Goal: Task Accomplishment & Management: Complete application form

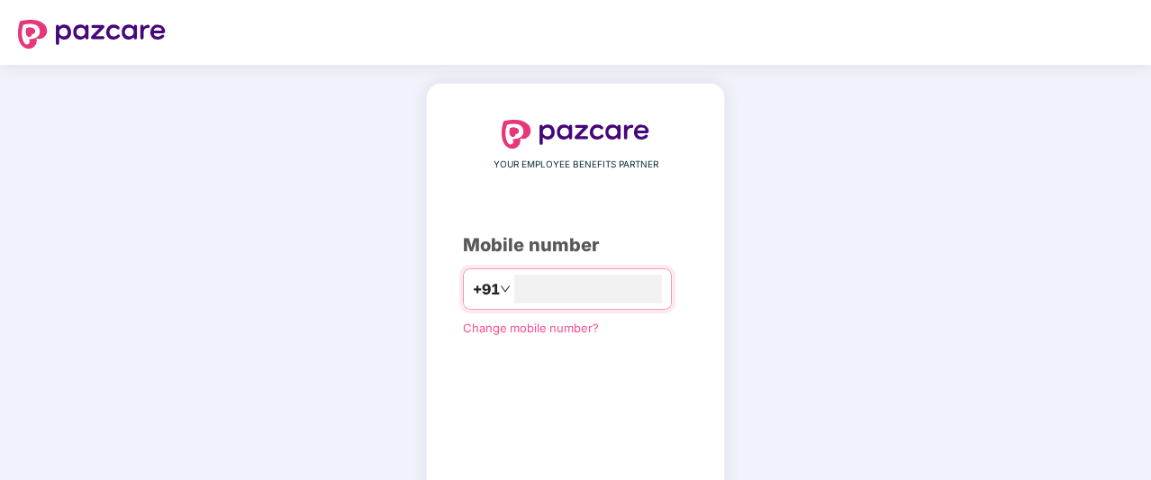
type input "**********"
click at [725, 327] on div "**********" at bounding box center [575, 330] width 299 height 495
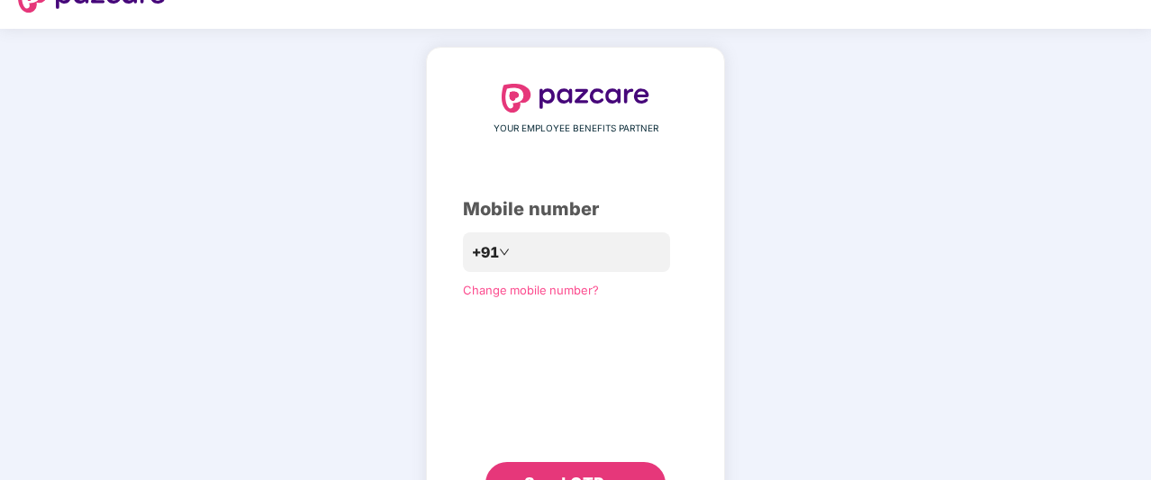
scroll to position [72, 0]
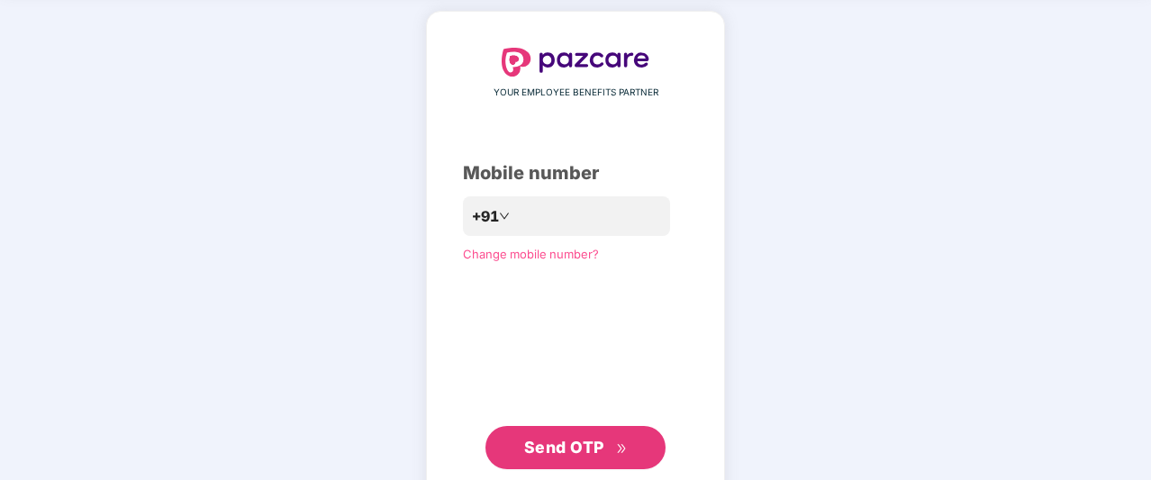
click at [530, 442] on span "Send OTP" at bounding box center [564, 447] width 80 height 19
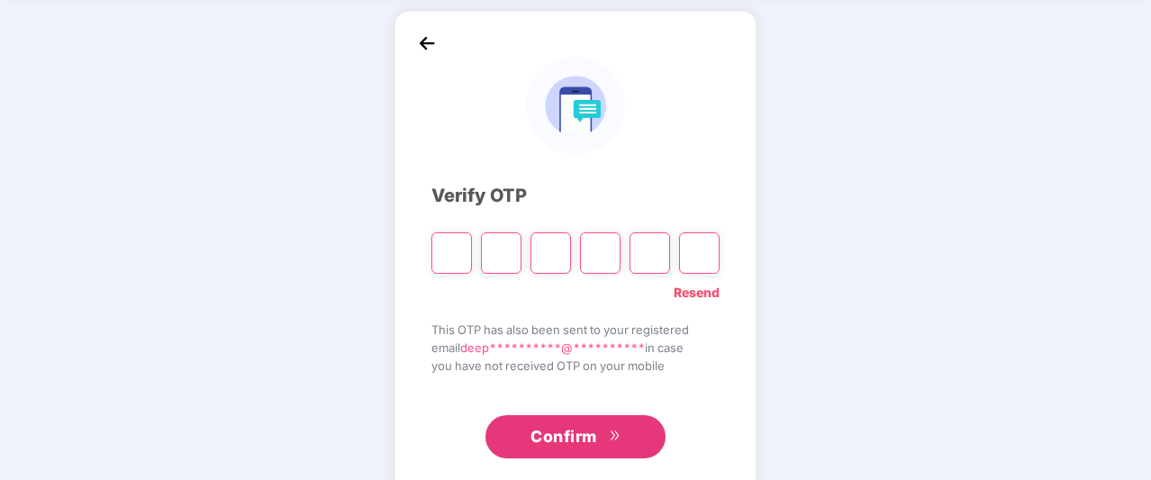
type input "*"
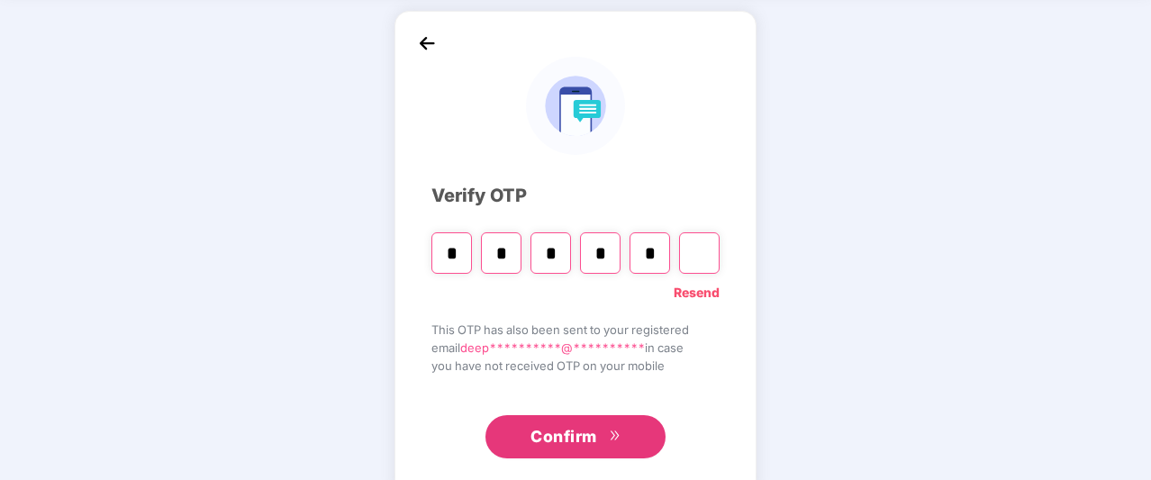
type input "*"
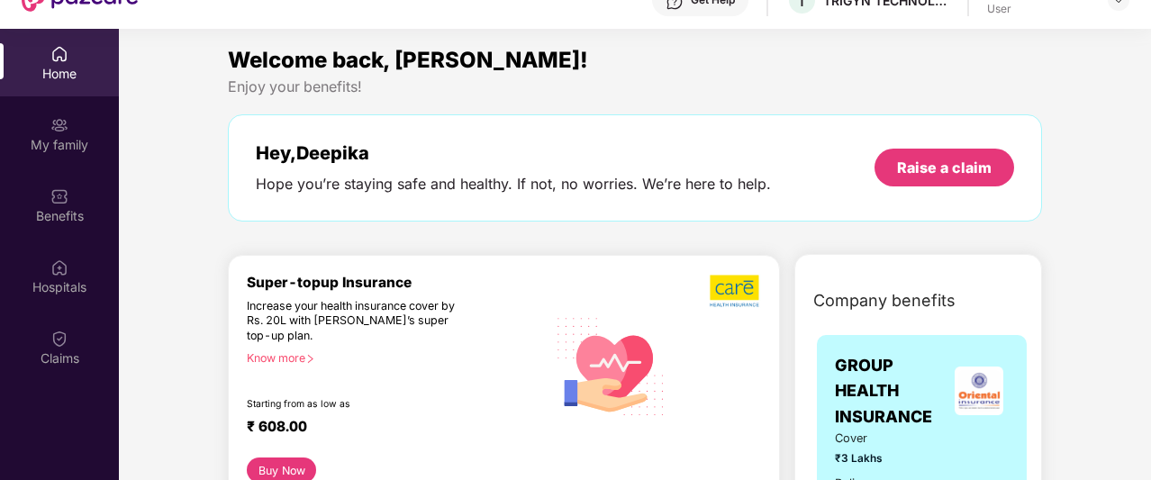
click at [65, 343] on img at bounding box center [59, 339] width 18 height 18
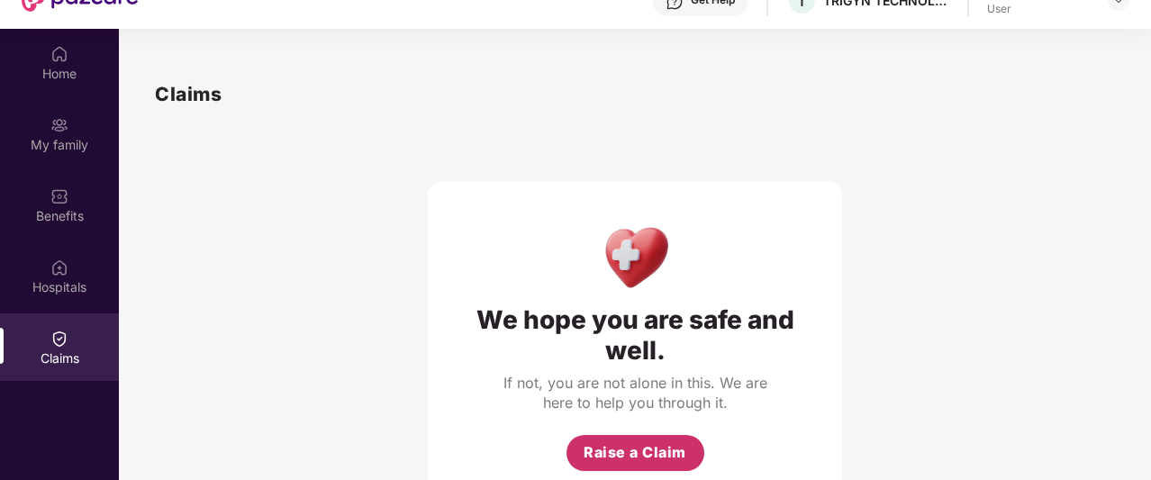
click at [623, 452] on span "Raise a Claim" at bounding box center [634, 452] width 103 height 23
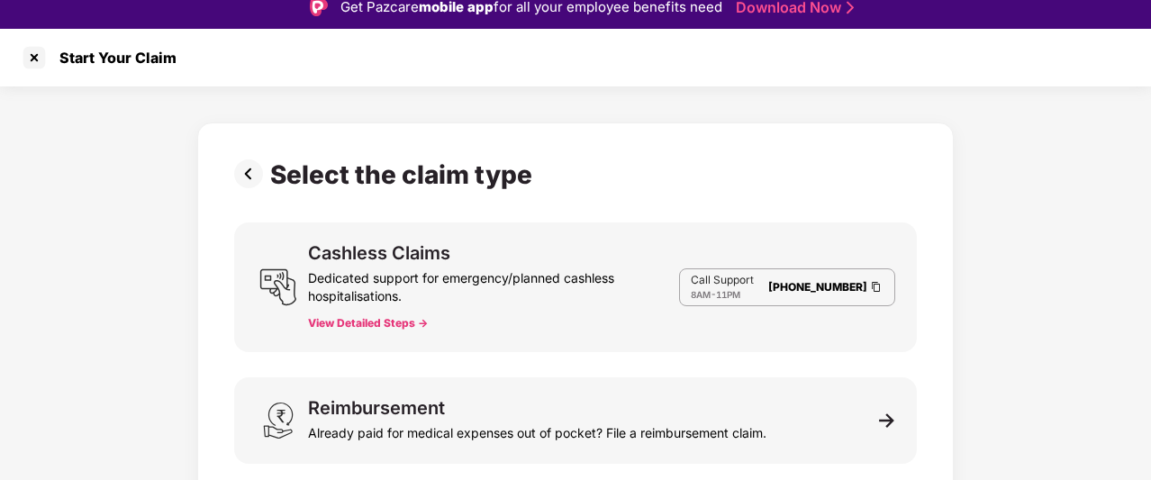
drag, startPoint x: 392, startPoint y: 326, endPoint x: 800, endPoint y: 321, distance: 407.9
click at [800, 321] on div "Cashless Claims Dedicated support for emergency/planned cashless hospitalisatio…" at bounding box center [575, 287] width 683 height 130
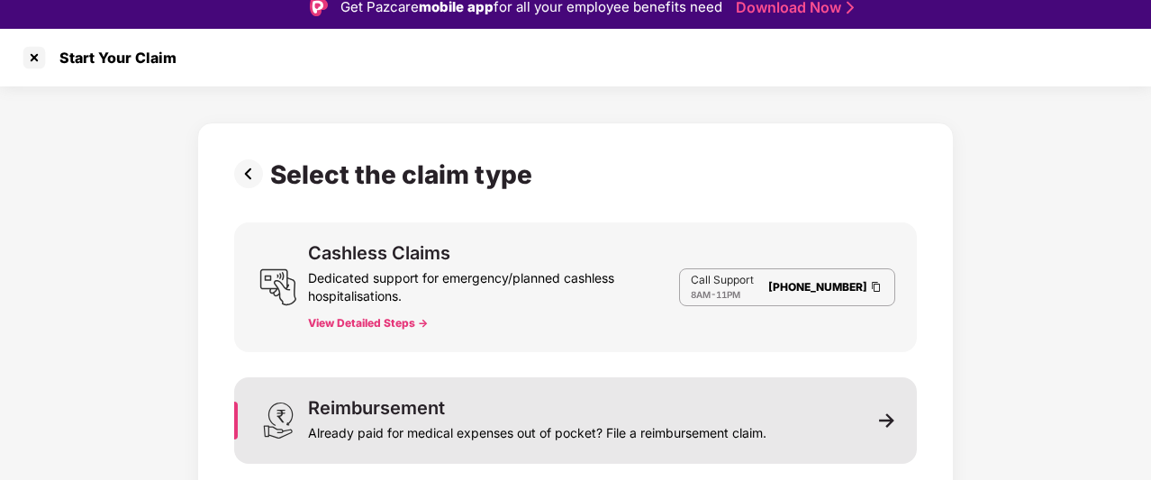
click at [848, 437] on div "Reimbursement Already paid for medical expenses out of pocket? File a reimburse…" at bounding box center [575, 420] width 683 height 86
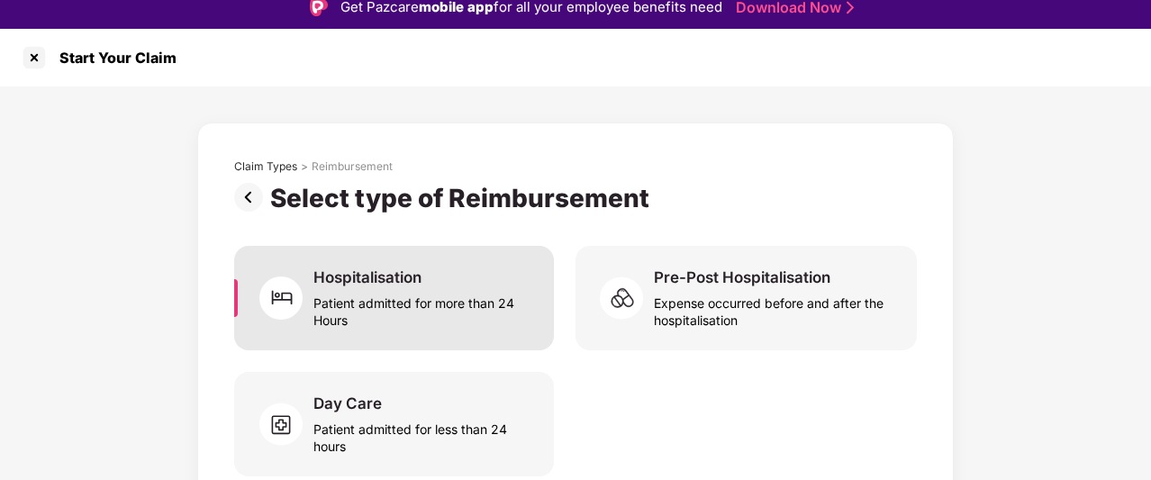
click at [423, 289] on div "Patient admitted for more than 24 Hours" at bounding box center [422, 307] width 219 height 41
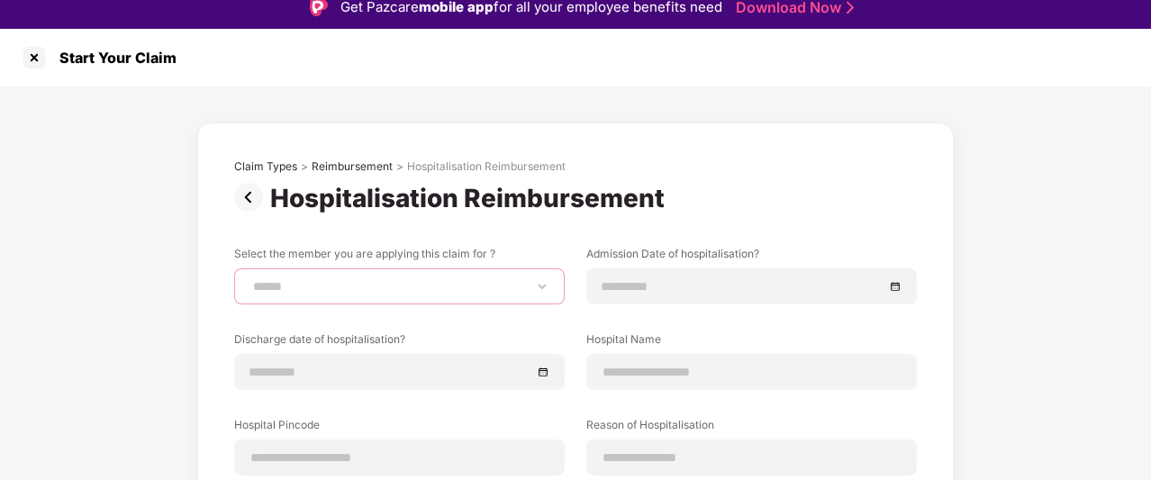
click at [493, 282] on select "**********" at bounding box center [399, 286] width 300 height 14
select select "**********"
click at [249, 279] on select "**********" at bounding box center [399, 286] width 300 height 14
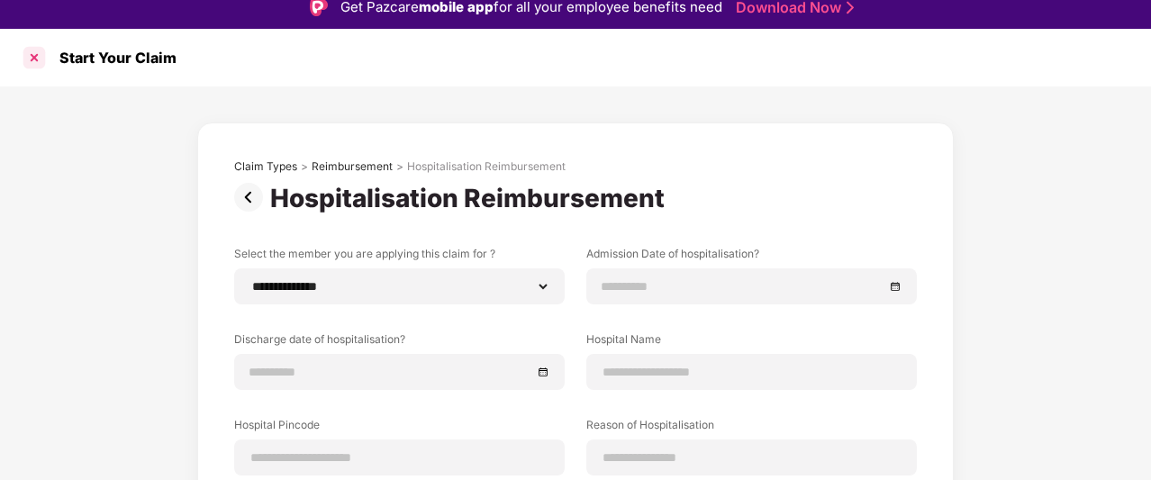
click at [34, 60] on div at bounding box center [34, 57] width 29 height 29
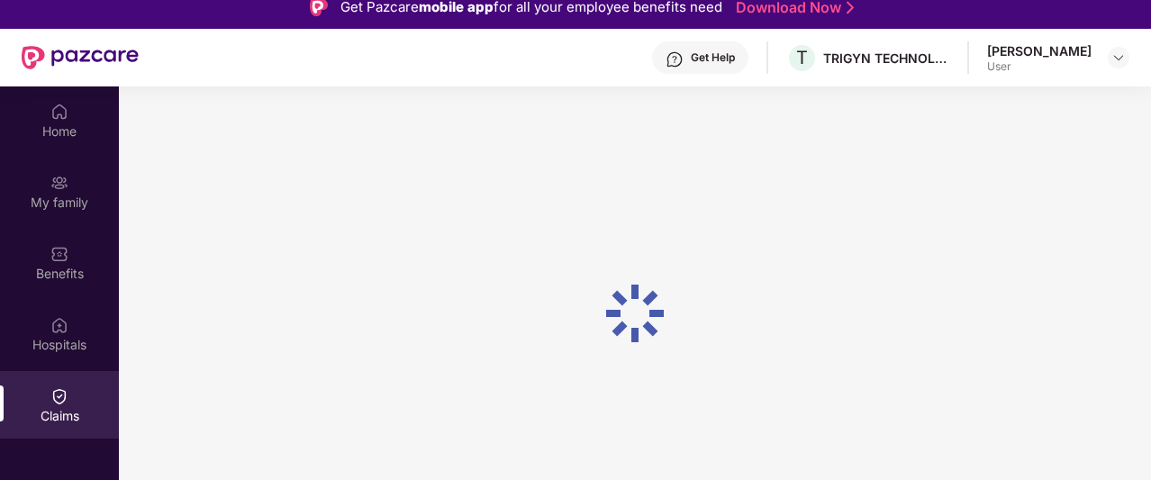
scroll to position [72, 0]
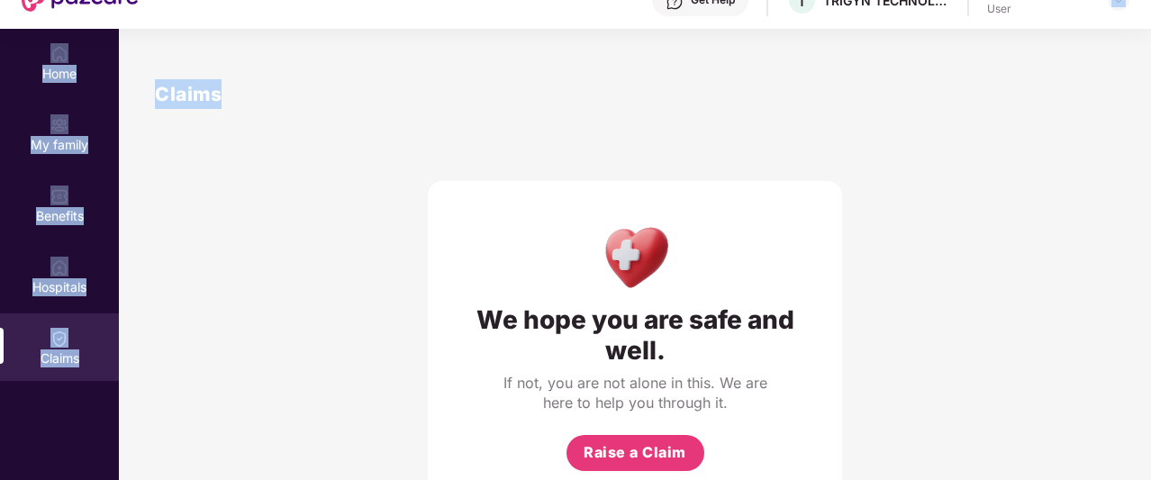
drag, startPoint x: 1148, startPoint y: 57, endPoint x: 1127, endPoint y: 19, distance: 43.1
click at [1127, 19] on div "Get Pazcare mobile app for all your employee benefits need Download Now Get Hel…" at bounding box center [575, 218] width 1151 height 581
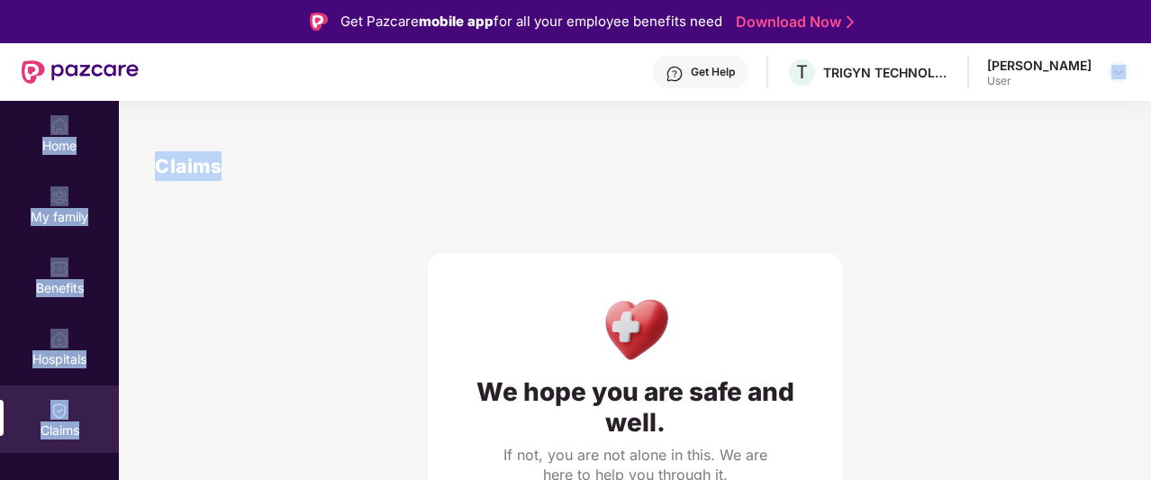
click at [672, 68] on img at bounding box center [674, 74] width 18 height 18
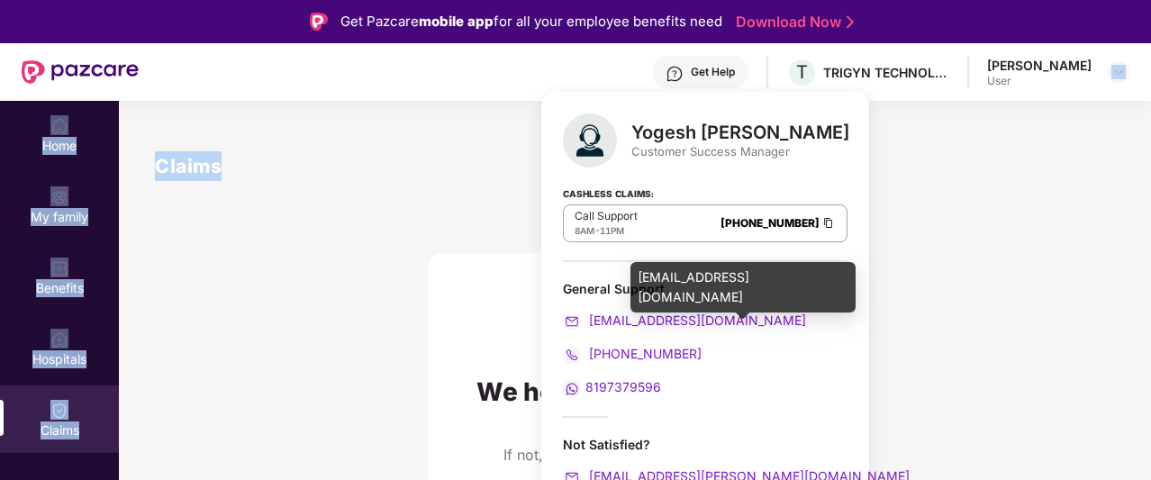
click at [597, 323] on span "[EMAIL_ADDRESS][DOMAIN_NAME]" at bounding box center [695, 319] width 221 height 15
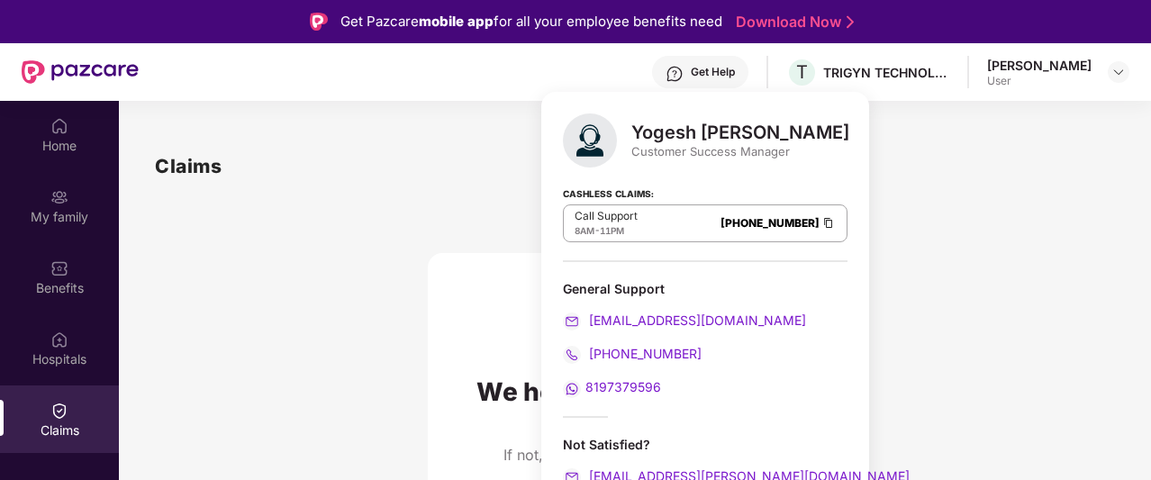
click at [689, 399] on div "Yogesh [PERSON_NAME] Customer Success Manager Cashless Claims: Call Support 8AM…" at bounding box center [705, 323] width 328 height 463
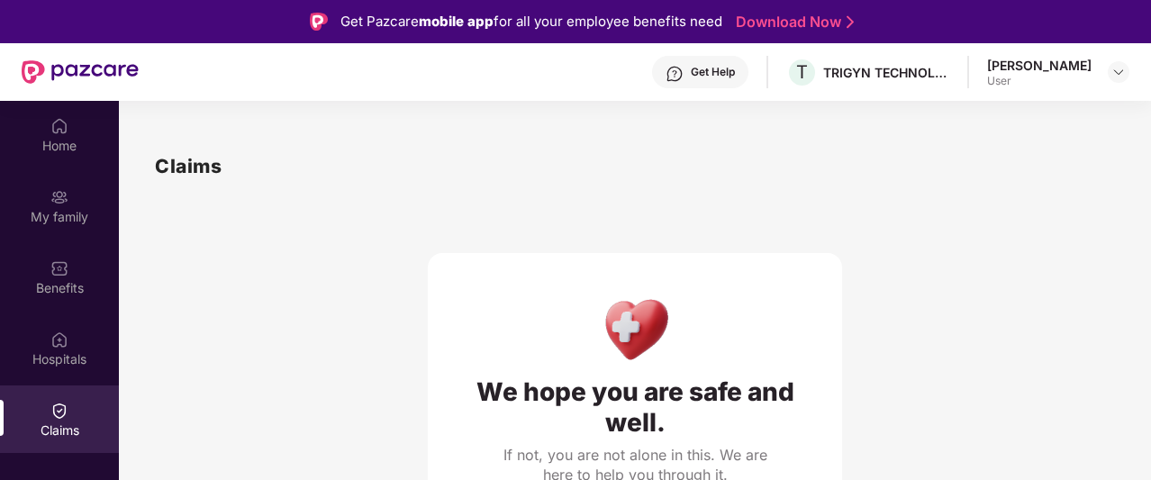
drag, startPoint x: 1061, startPoint y: 312, endPoint x: 980, endPoint y: 403, distance: 121.8
click at [980, 403] on div "We hope you are safe and well. If not, you are not alone in this. We are here t…" at bounding box center [635, 380] width 960 height 398
click at [1116, 75] on img at bounding box center [1118, 72] width 14 height 14
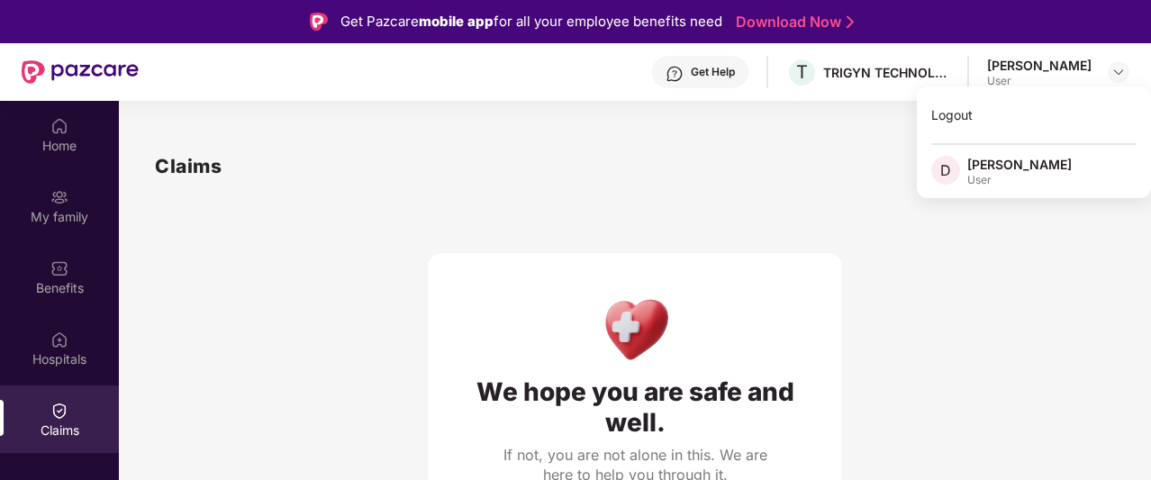
click at [755, 131] on div "Claims We hope you are safe and well. If not, you are not alone in this. We are…" at bounding box center [635, 365] width 1032 height 500
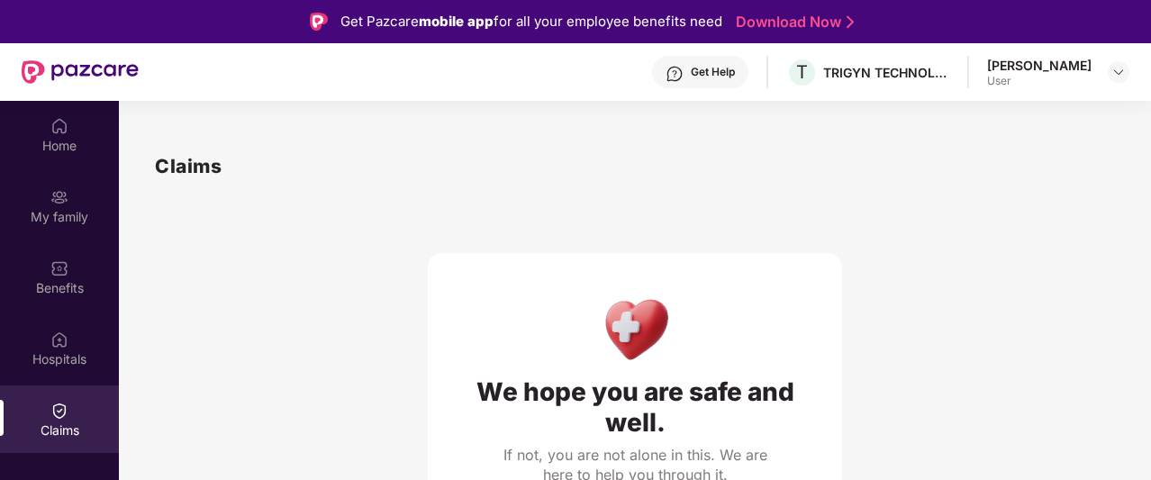
click at [1003, 72] on div "[PERSON_NAME]" at bounding box center [1039, 65] width 104 height 17
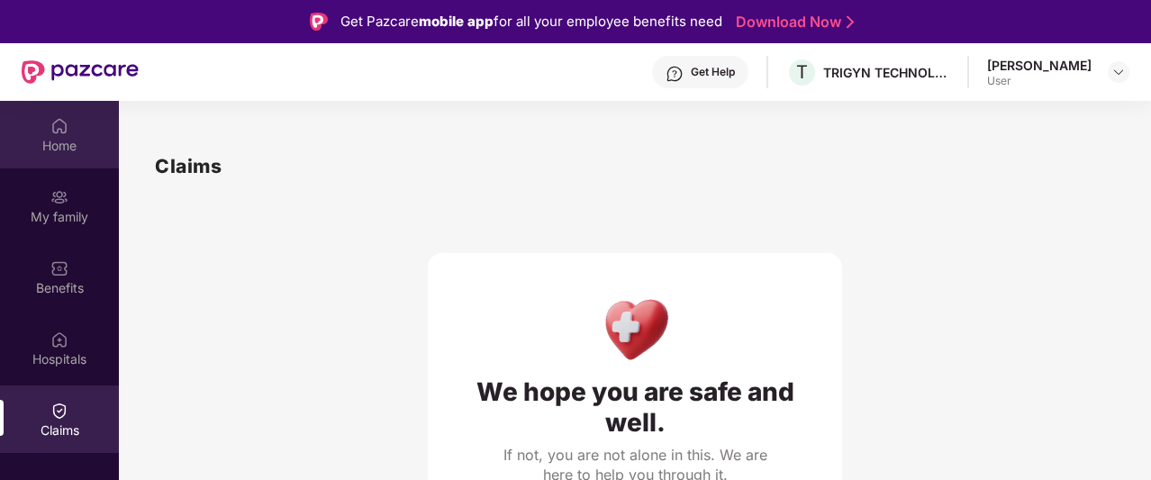
click at [75, 137] on div "Home" at bounding box center [59, 146] width 119 height 18
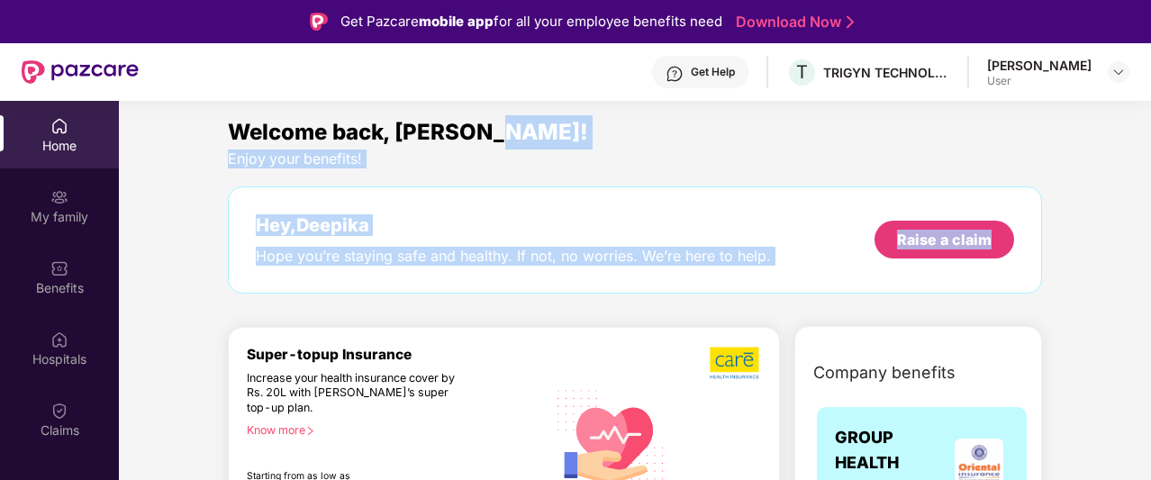
drag, startPoint x: 1148, startPoint y: 138, endPoint x: 1152, endPoint y: 222, distance: 83.8
click at [1150, 222] on html "Get Pazcare mobile app for all your employee benefits need Download Now Get Hel…" at bounding box center [575, 240] width 1151 height 480
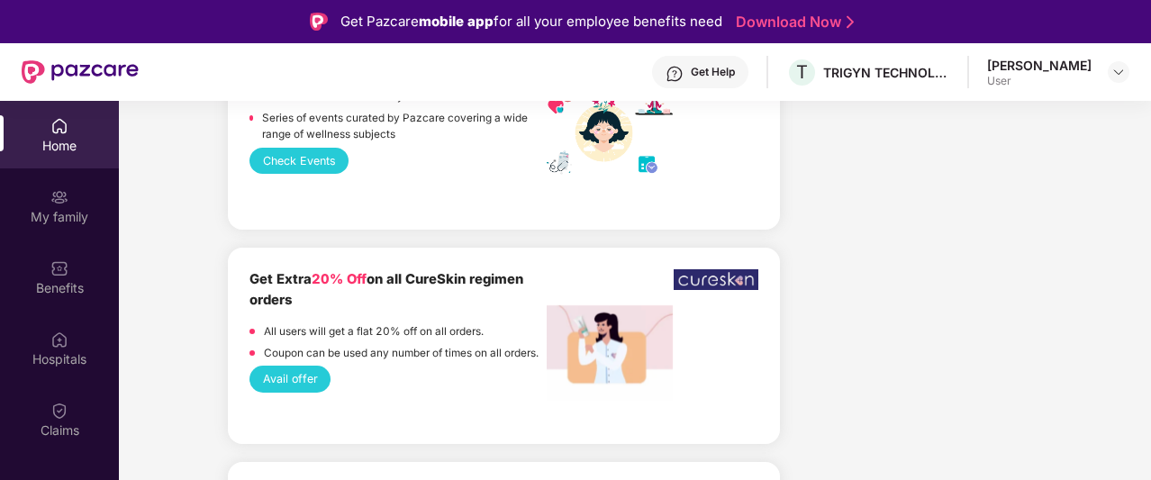
scroll to position [101, 0]
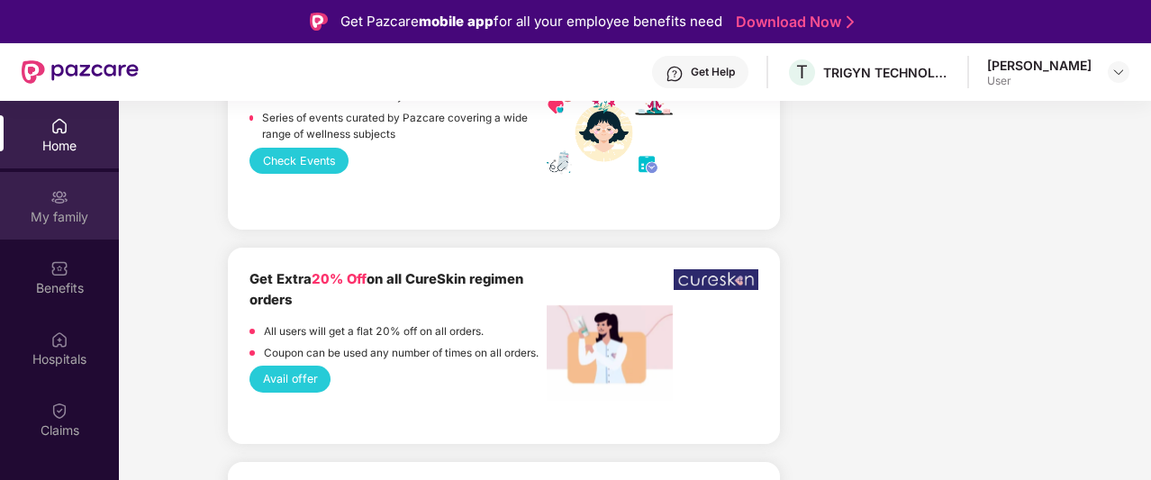
click at [63, 216] on div "My family" at bounding box center [59, 217] width 119 height 18
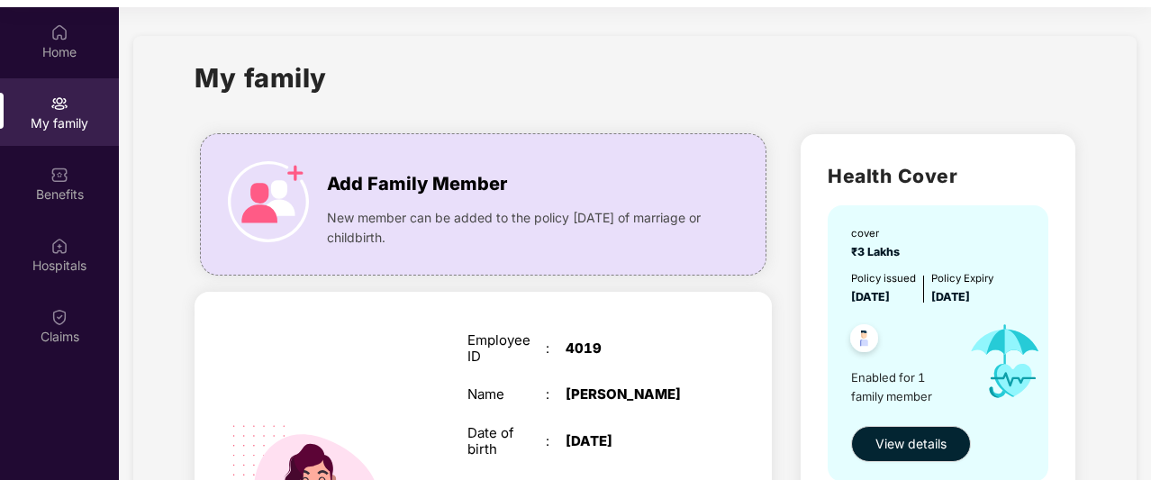
scroll to position [101, 0]
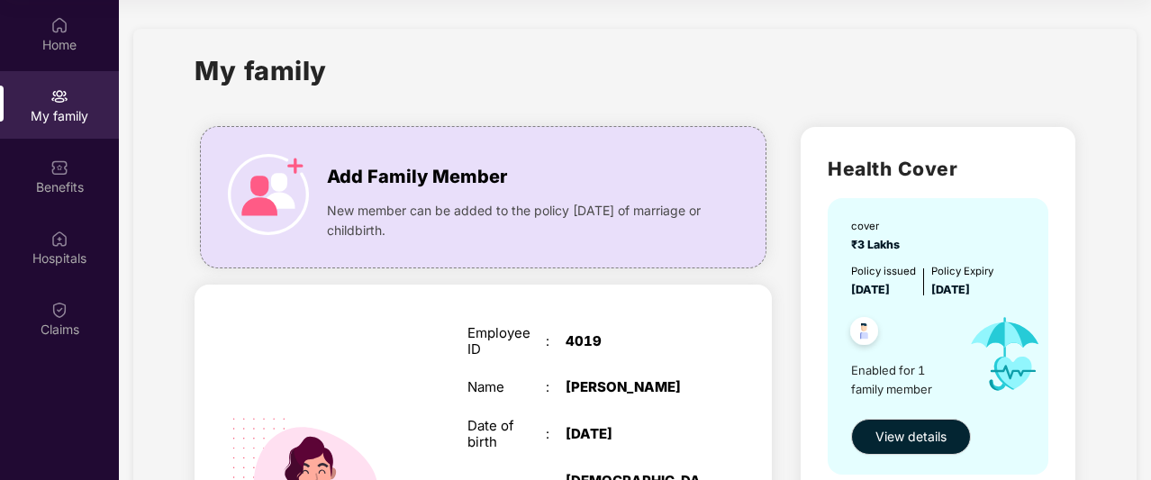
click at [1027, 104] on div "My family" at bounding box center [634, 81] width 880 height 62
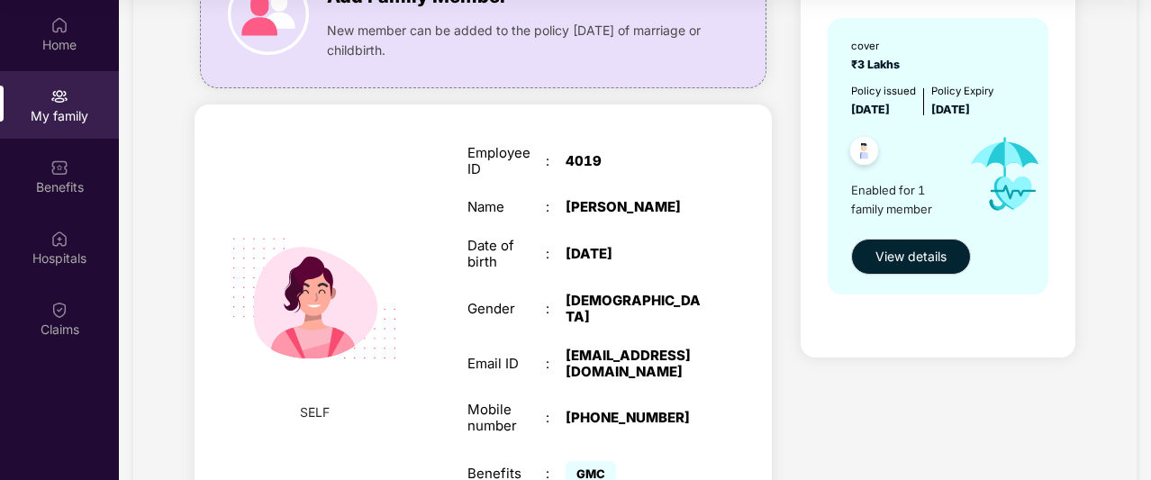
scroll to position [287, 0]
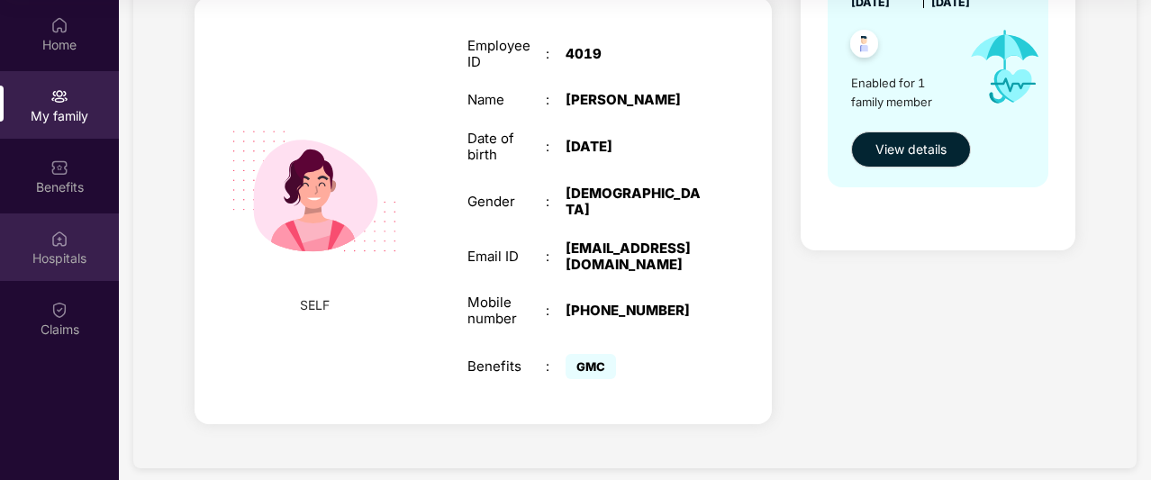
click at [67, 249] on div "Hospitals" at bounding box center [59, 258] width 119 height 18
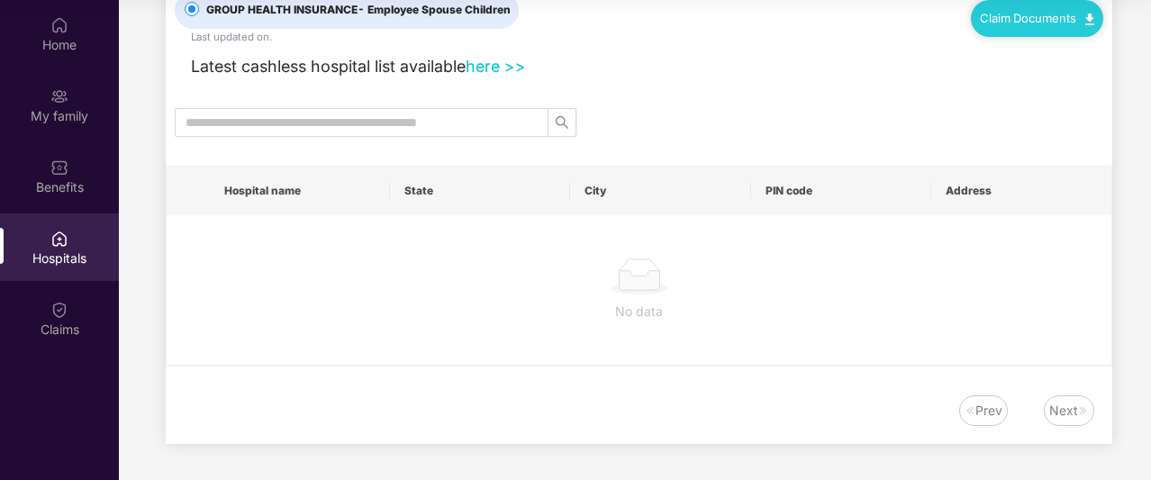
scroll to position [0, 0]
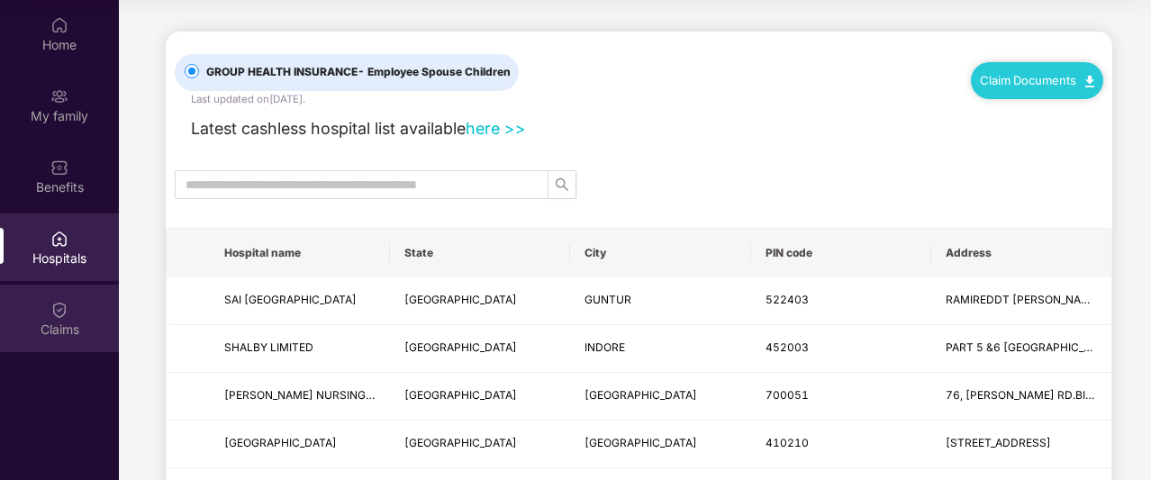
click at [59, 321] on div "Claims" at bounding box center [59, 330] width 119 height 18
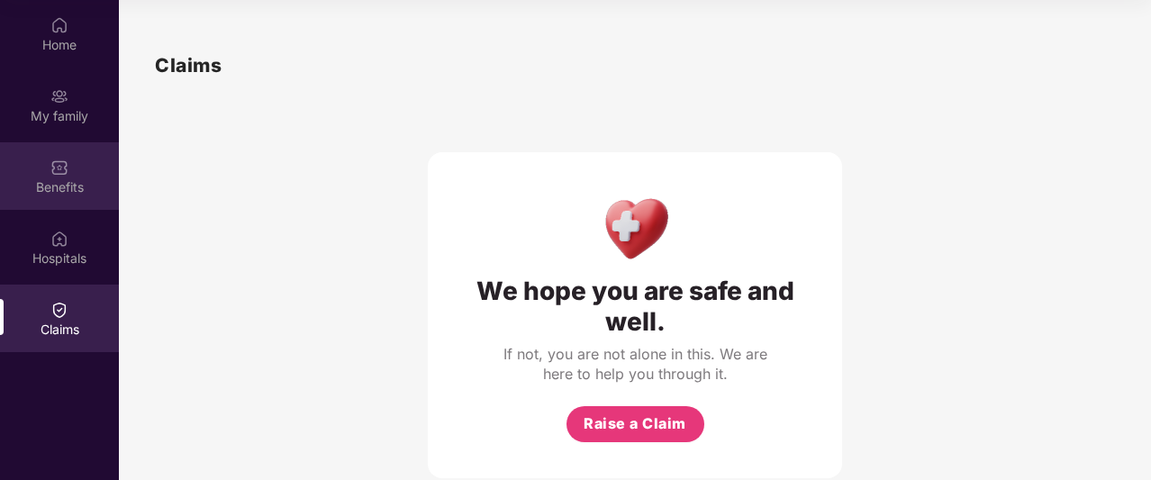
click at [61, 172] on img at bounding box center [59, 167] width 18 height 18
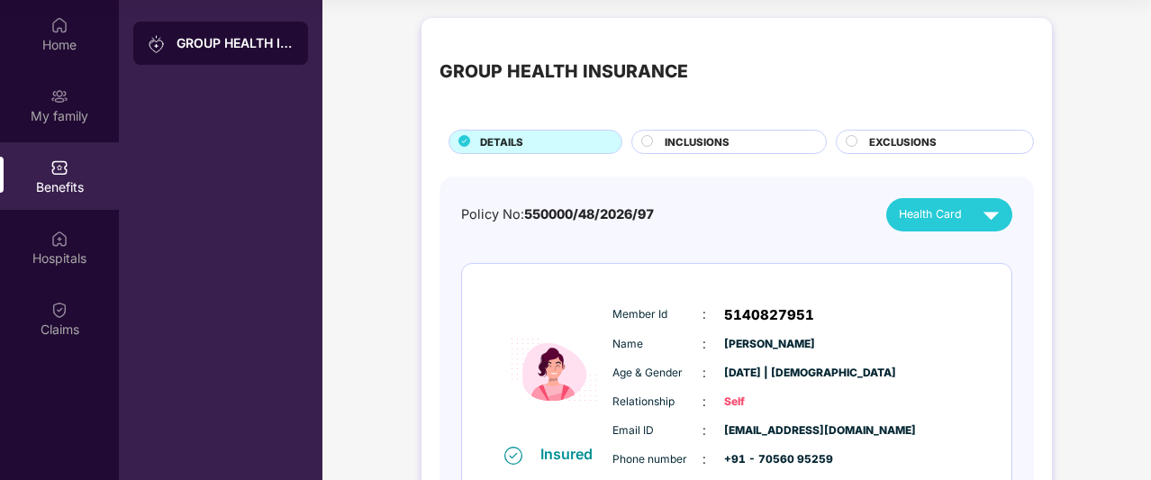
click at [1091, 275] on div "GROUP HEALTH INSURANCE DETAILS INCLUSIONS EXCLUSIONS Policy No: 550000/48/2026/…" at bounding box center [736, 309] width 828 height 600
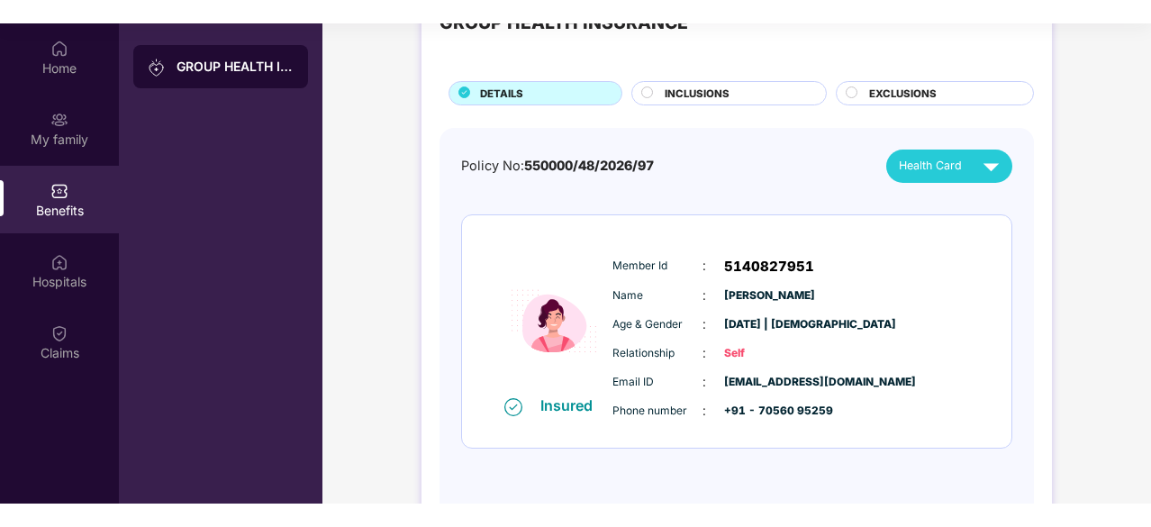
scroll to position [108, 0]
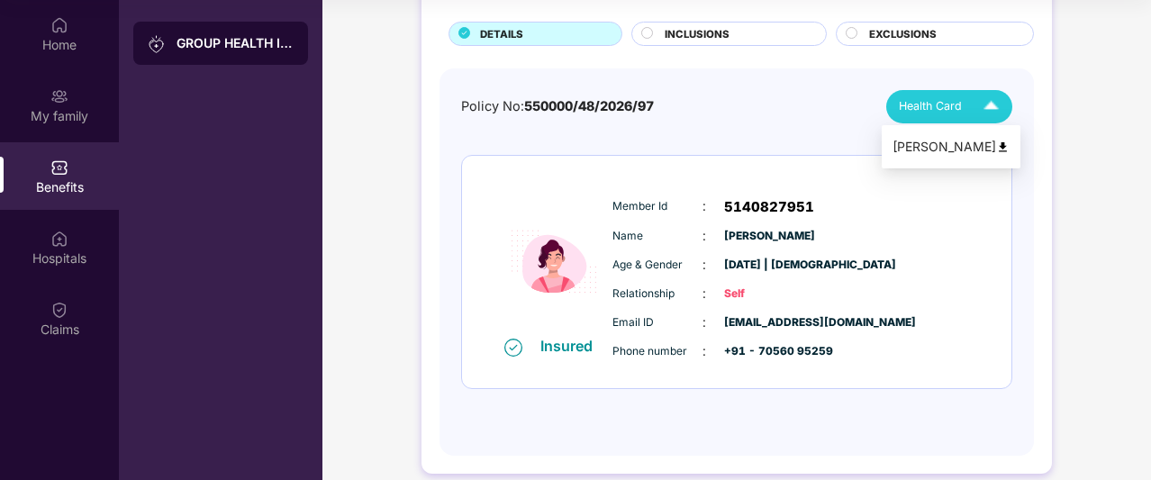
click at [946, 105] on span "Health Card" at bounding box center [930, 106] width 63 height 18
click at [952, 150] on div "[PERSON_NAME]" at bounding box center [950, 147] width 117 height 20
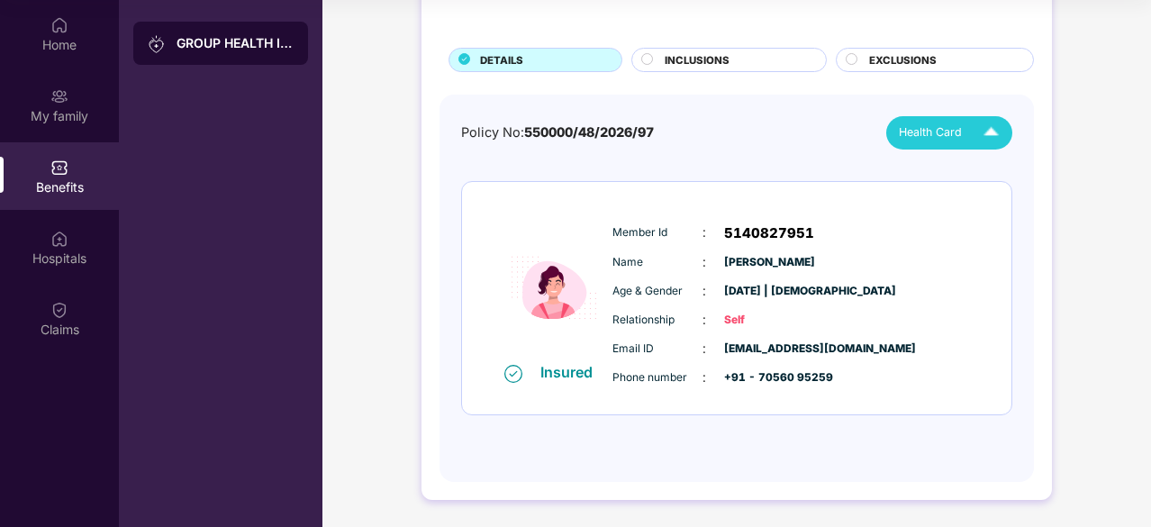
scroll to position [80, 0]
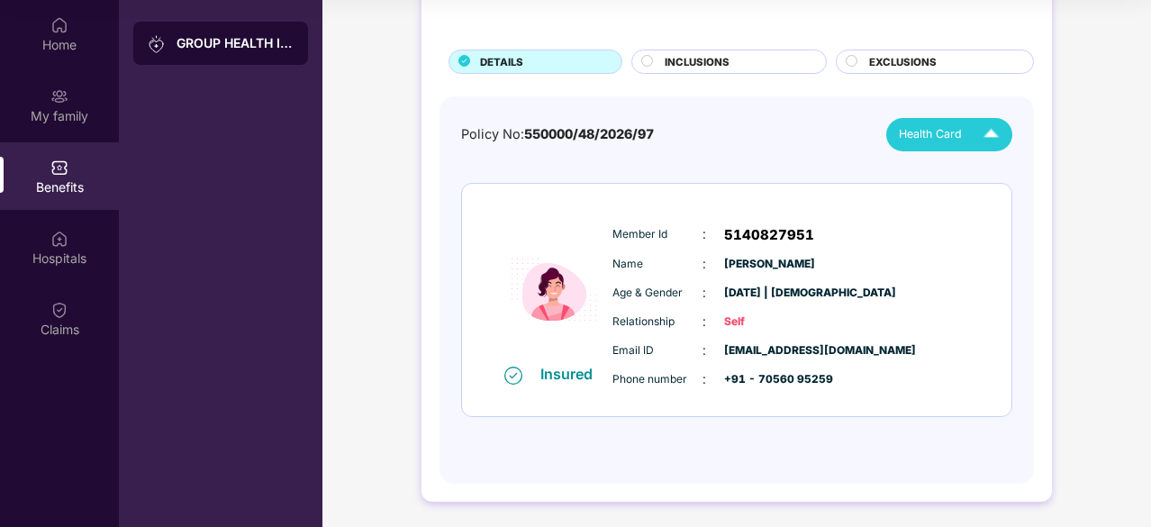
click at [780, 235] on span "5140827951" at bounding box center [769, 235] width 90 height 22
copy span "5140827951"
click at [1086, 312] on div "GROUP HEALTH INSURANCE DETAILS INCLUSIONS EXCLUSIONS Policy No: 550000/48/2026/…" at bounding box center [736, 229] width 828 height 600
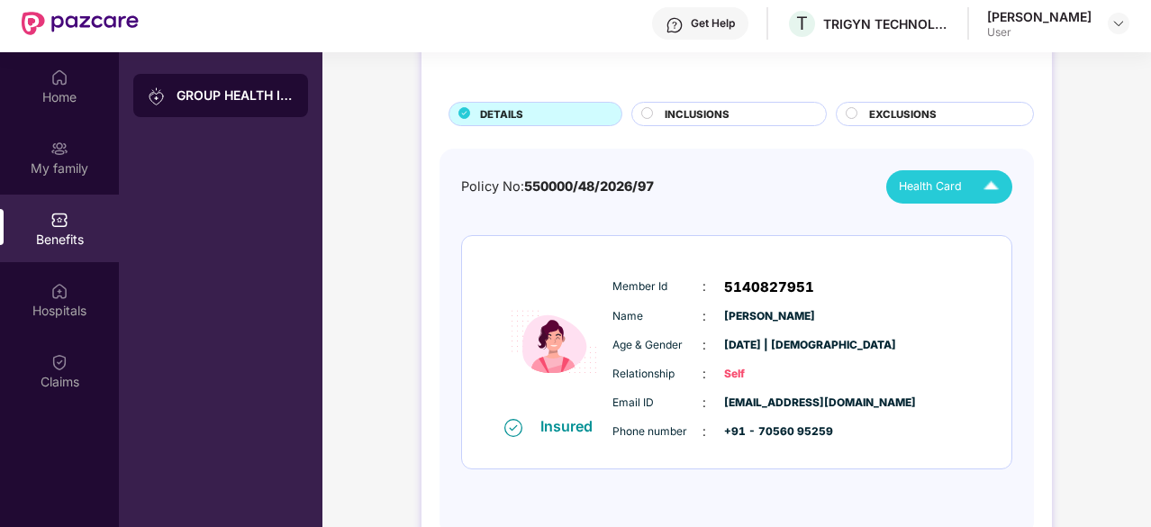
scroll to position [47, 0]
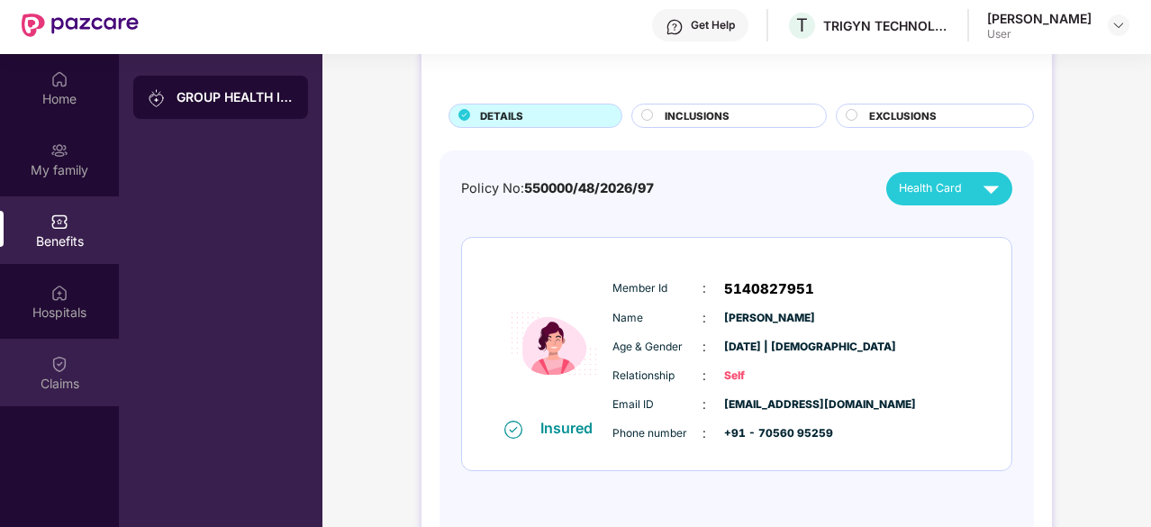
click at [47, 377] on div "Claims" at bounding box center [59, 384] width 119 height 18
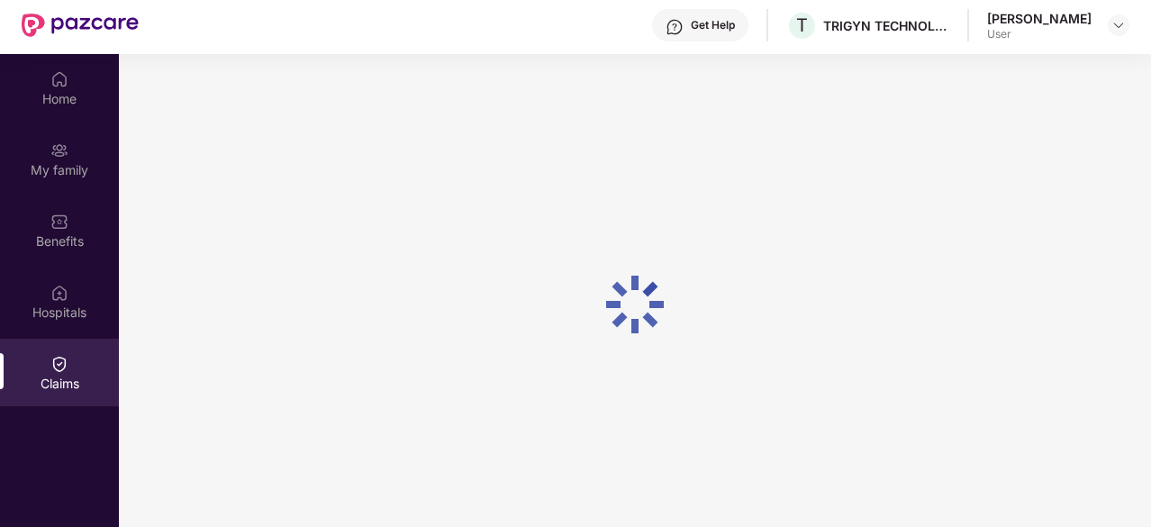
scroll to position [0, 0]
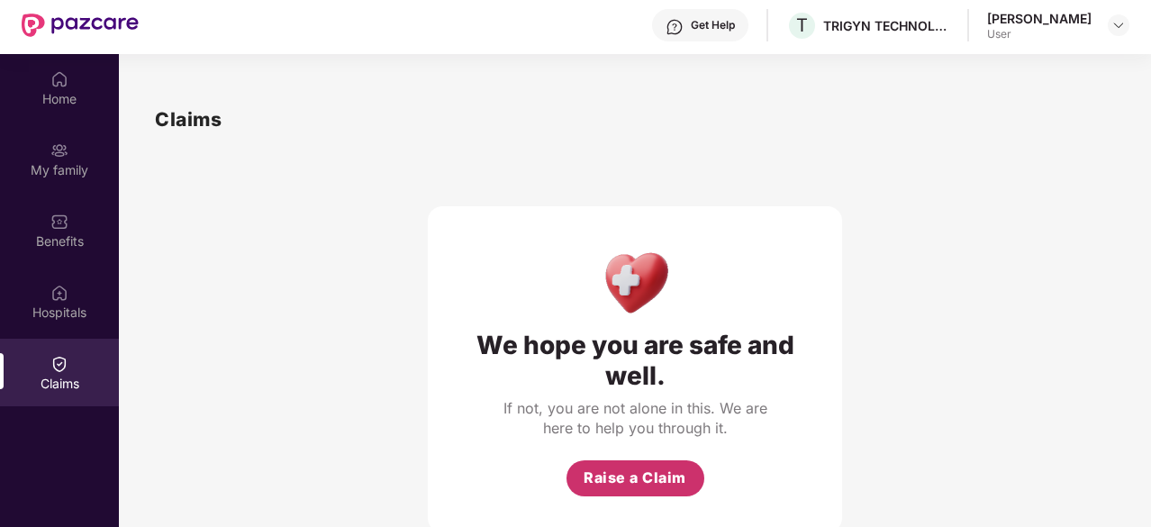
click at [684, 464] on button "Raise a Claim" at bounding box center [635, 478] width 138 height 36
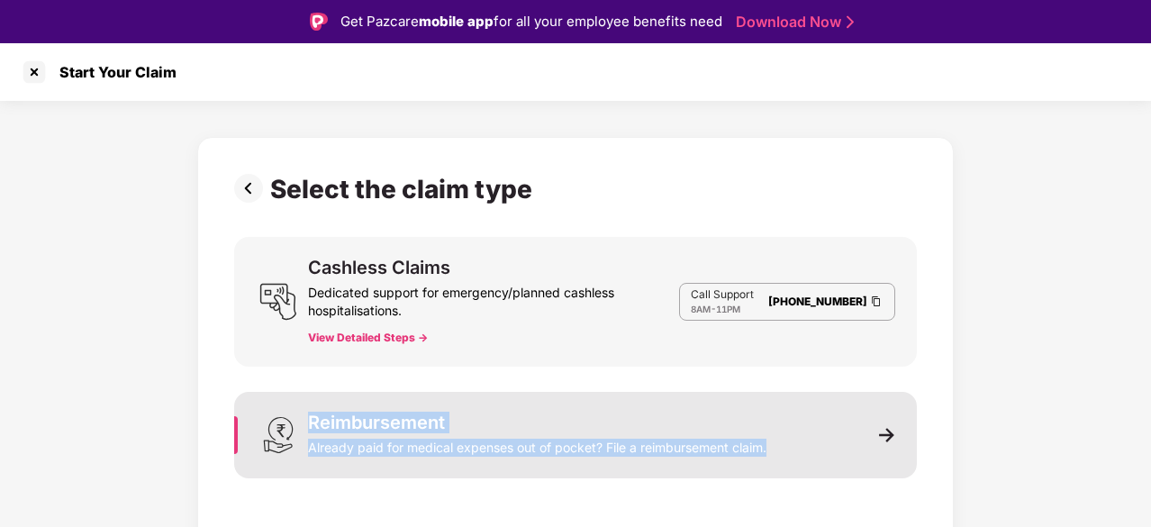
drag, startPoint x: 841, startPoint y: 515, endPoint x: 782, endPoint y: 401, distance: 128.9
click at [782, 401] on div "Select the claim type Cashless Claims Dedicated support for emergency/planned c…" at bounding box center [575, 343] width 756 height 412
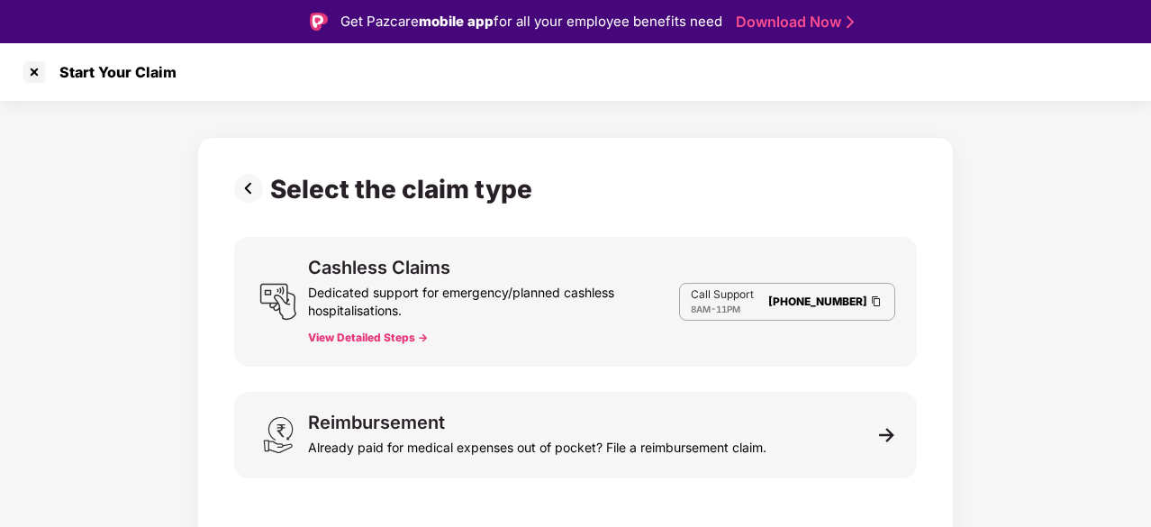
click at [1088, 298] on div "Select the claim type Cashless Claims Dedicated support for emergency/planned c…" at bounding box center [575, 325] width 1151 height 448
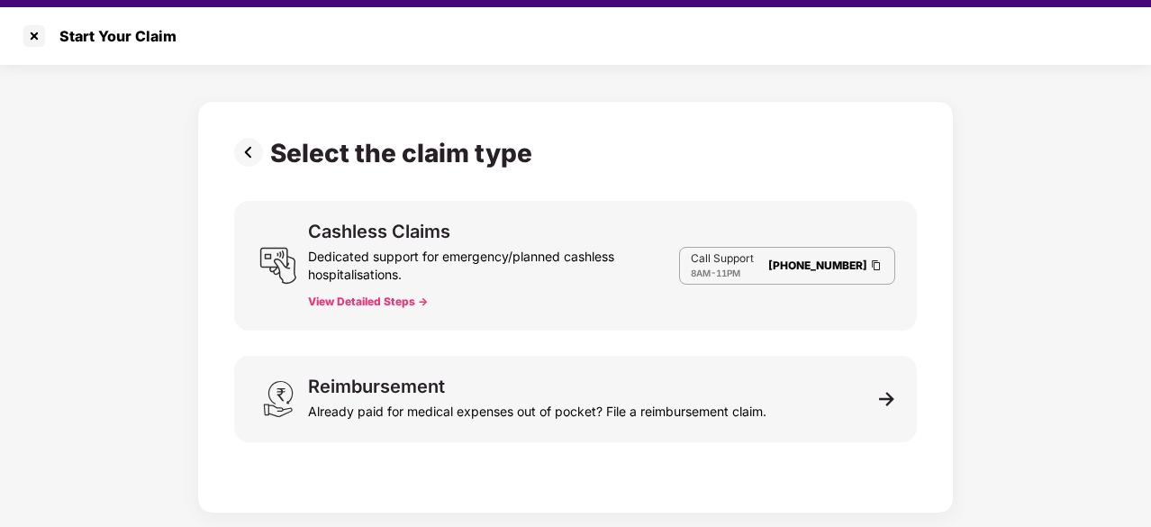
scroll to position [43, 0]
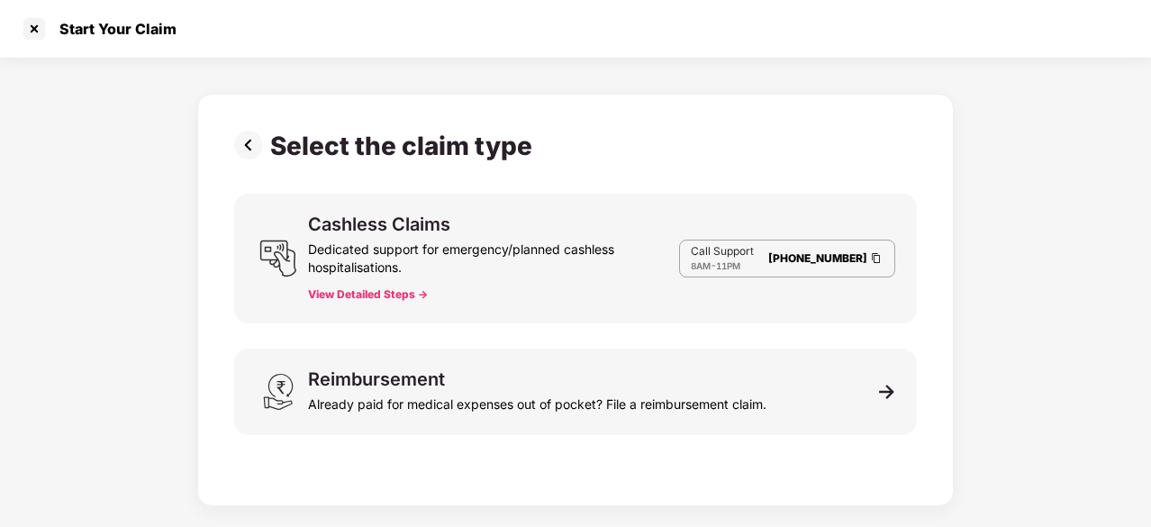
click at [370, 294] on button "View Detailed Steps ->" at bounding box center [368, 294] width 120 height 14
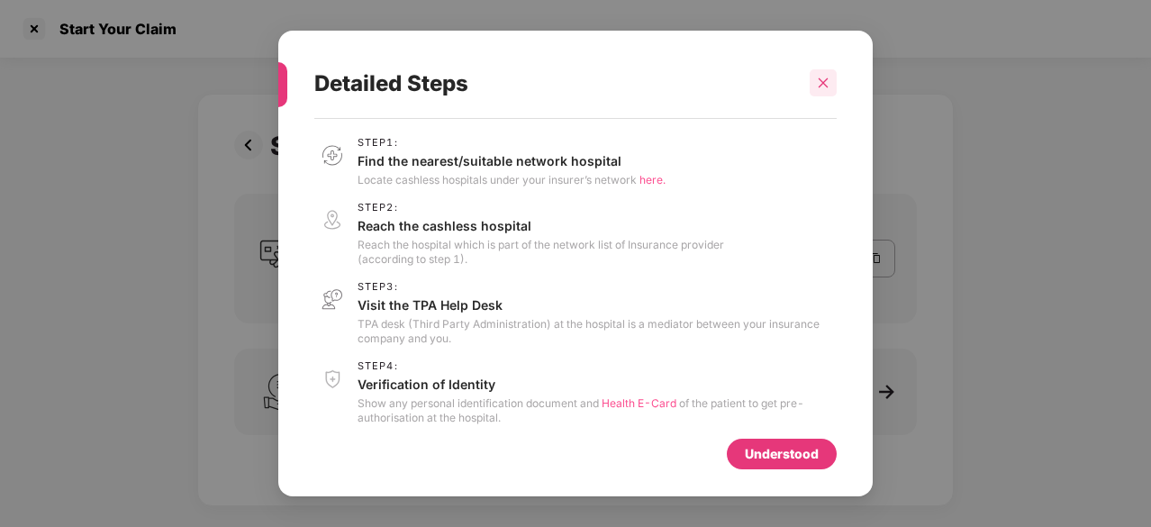
click at [822, 78] on icon "close" at bounding box center [823, 83] width 13 height 13
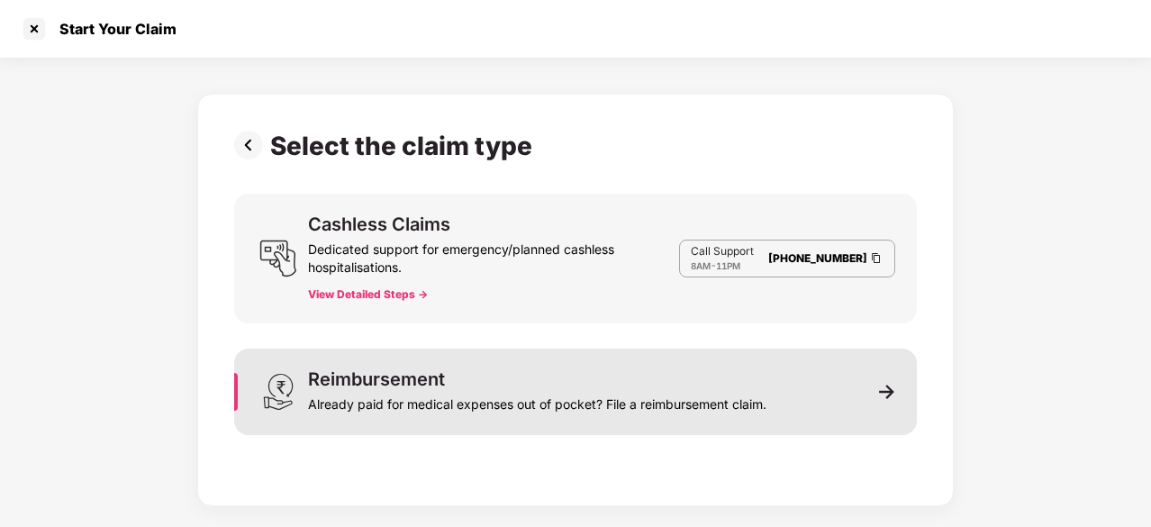
click at [750, 380] on div "Reimbursement Already paid for medical expenses out of pocket? File a reimburse…" at bounding box center [537, 391] width 458 height 43
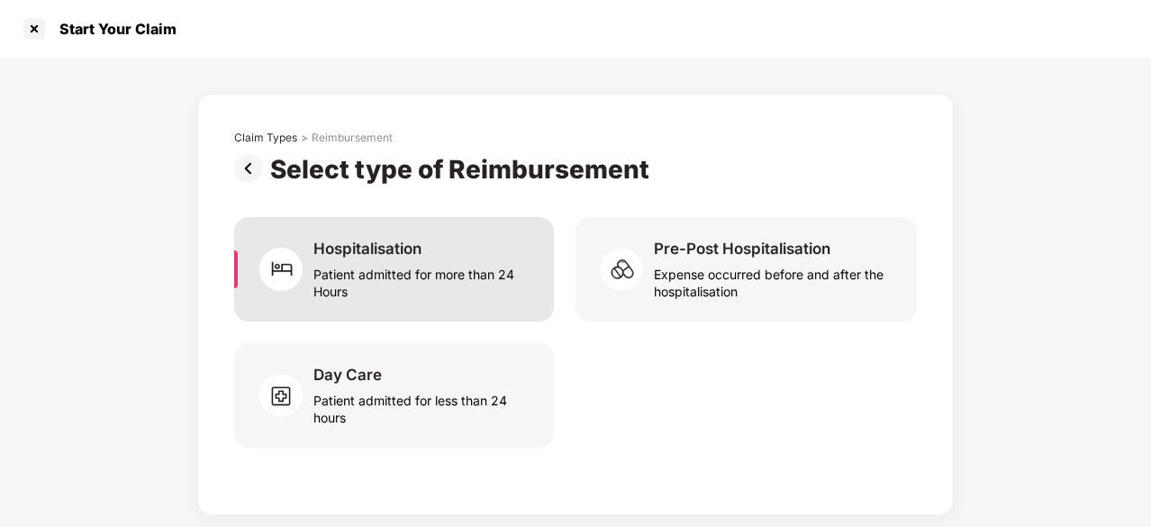
click at [428, 254] on div "Hospitalisation Patient admitted for more than 24 Hours" at bounding box center [422, 269] width 219 height 61
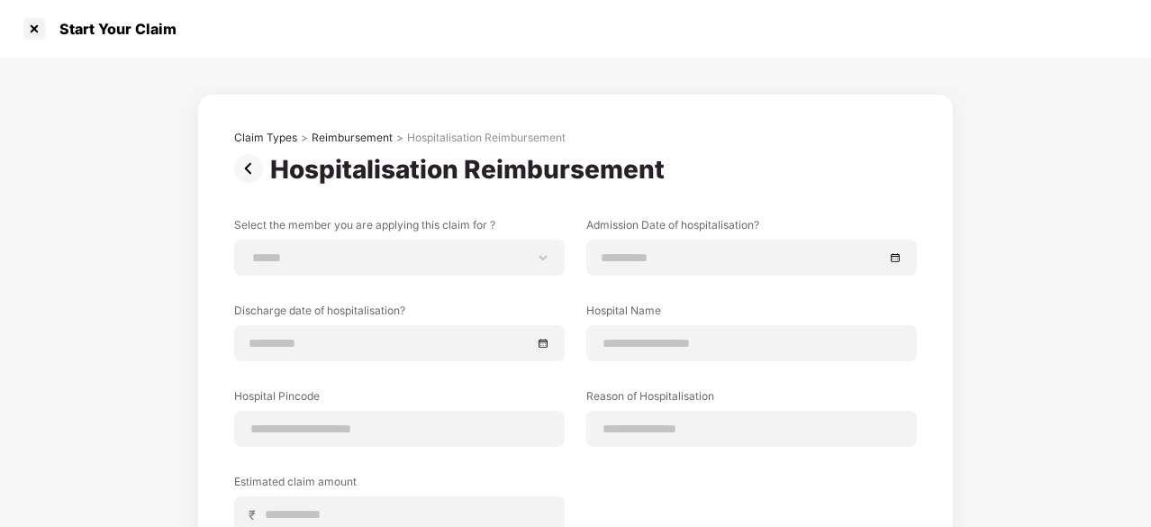
click at [1144, 241] on div "**********" at bounding box center [575, 396] width 1151 height 677
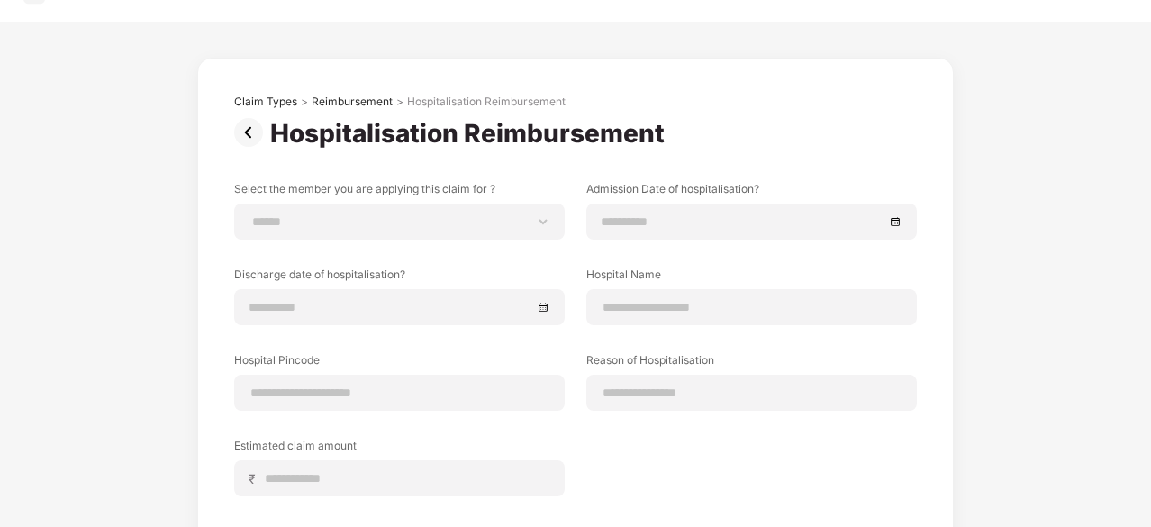
scroll to position [72, 0]
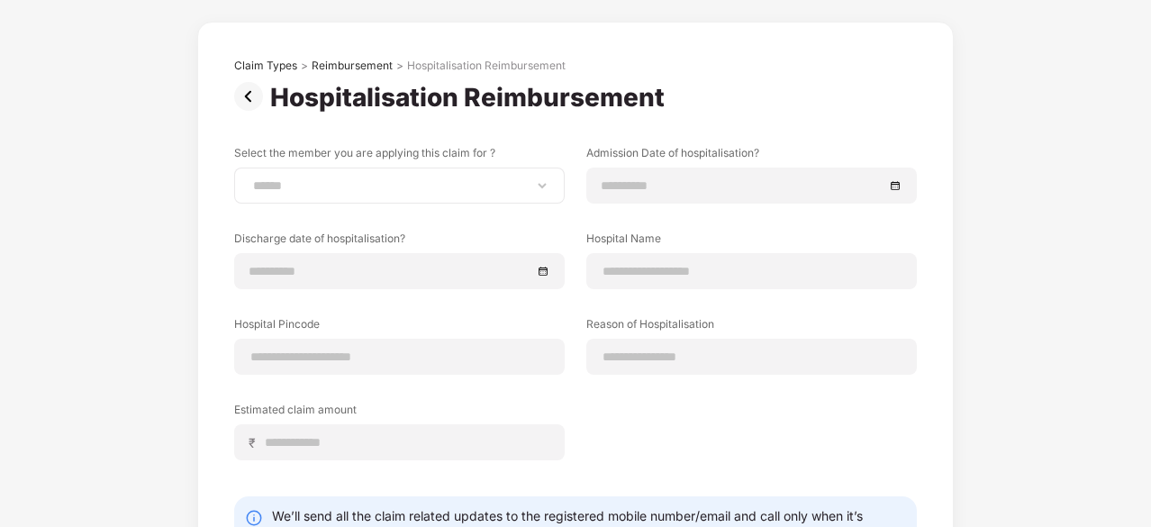
click at [414, 176] on div "**********" at bounding box center [399, 185] width 330 height 36
click at [542, 181] on select "**********" at bounding box center [399, 185] width 300 height 14
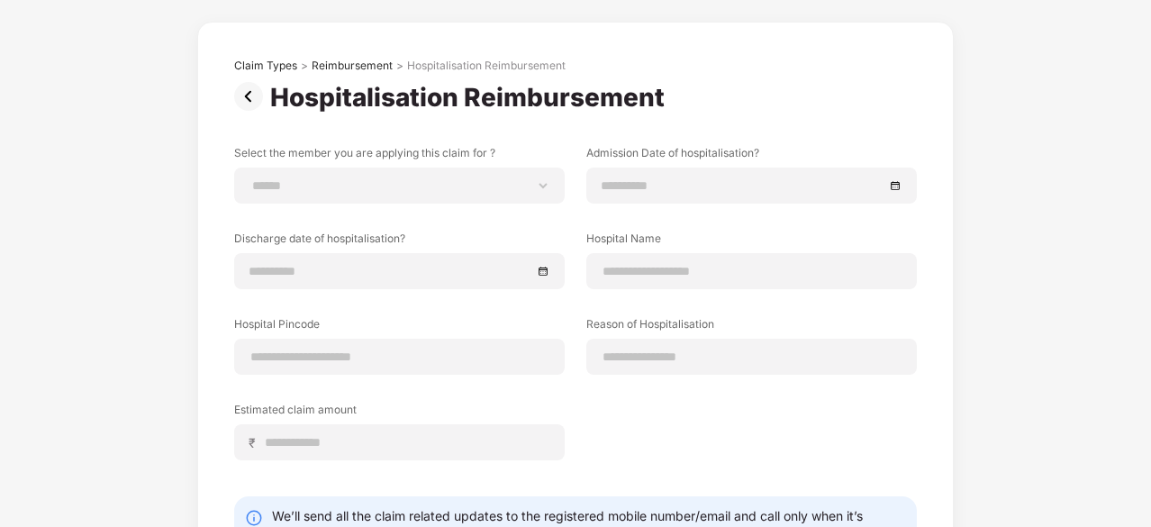
click at [458, 242] on div "**********" at bounding box center [575, 316] width 683 height 342
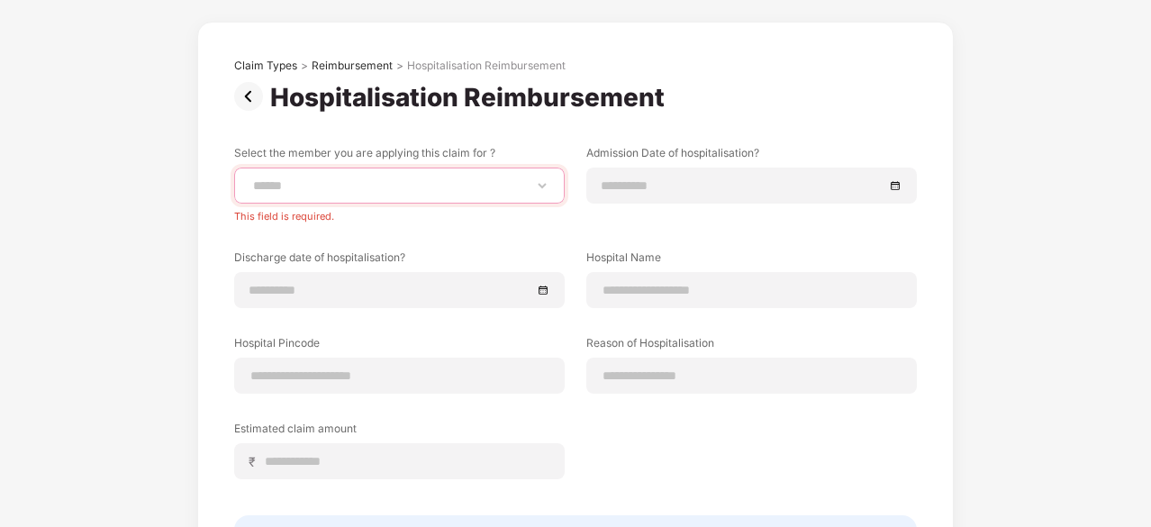
click at [491, 186] on select "**********" at bounding box center [399, 185] width 300 height 14
select select "**********"
click at [249, 178] on select "**********" at bounding box center [399, 185] width 300 height 14
